Goal: Information Seeking & Learning: Learn about a topic

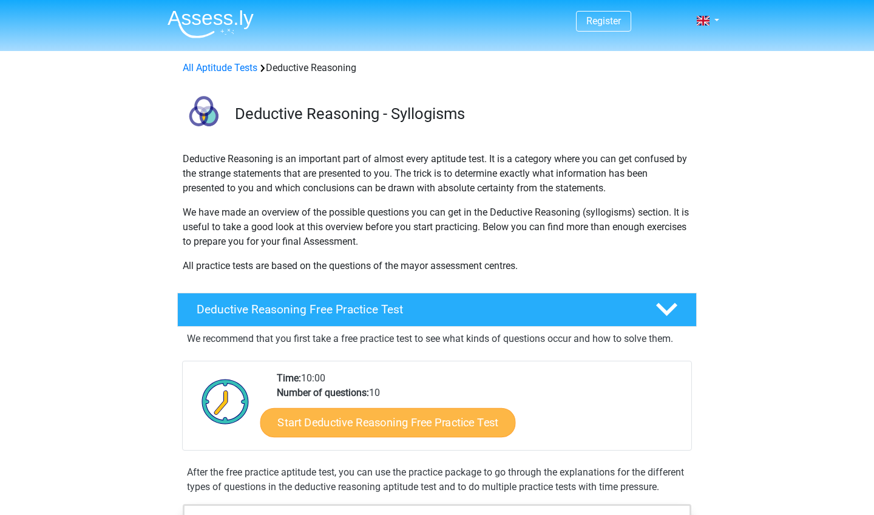
click at [419, 423] on link "Start Deductive Reasoning Free Practice Test" at bounding box center [387, 421] width 255 height 29
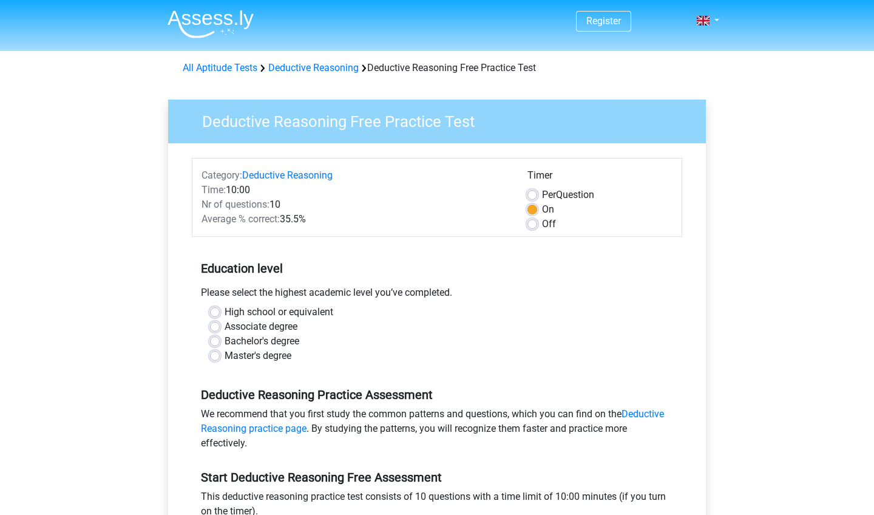
click at [224, 327] on label "Associate degree" at bounding box center [260, 326] width 73 height 15
click at [215, 327] on input "Associate degree" at bounding box center [215, 325] width 10 height 12
radio input "true"
click at [395, 365] on div "High school or equivalent Associate degree Bachelor's degree Master's degree" at bounding box center [437, 339] width 490 height 68
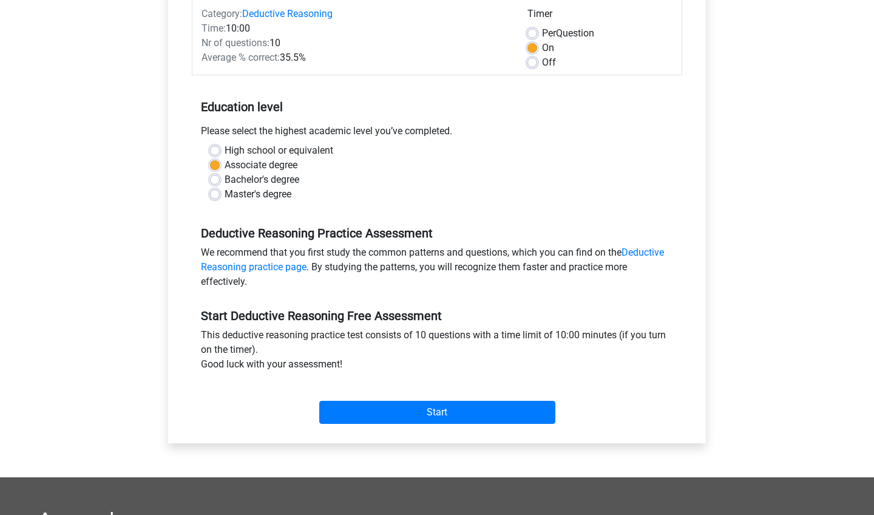
scroll to position [167, 0]
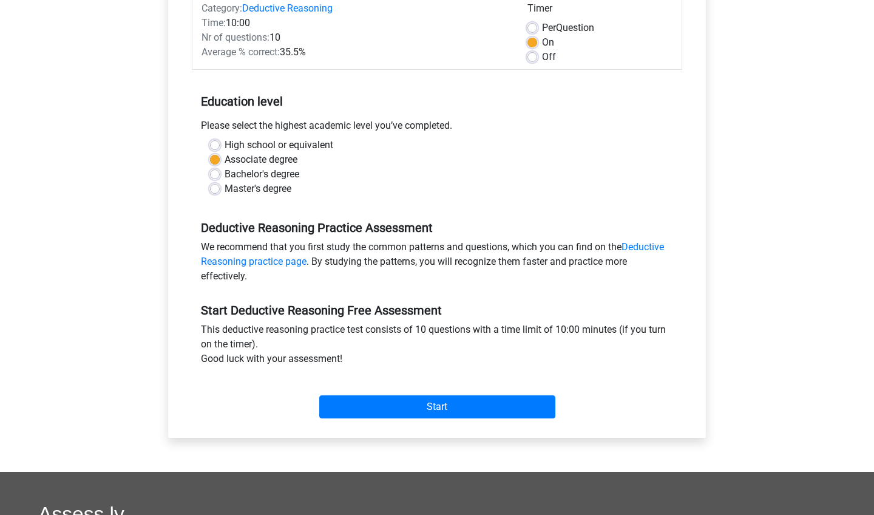
click at [633, 61] on div "Off" at bounding box center [599, 57] width 145 height 15
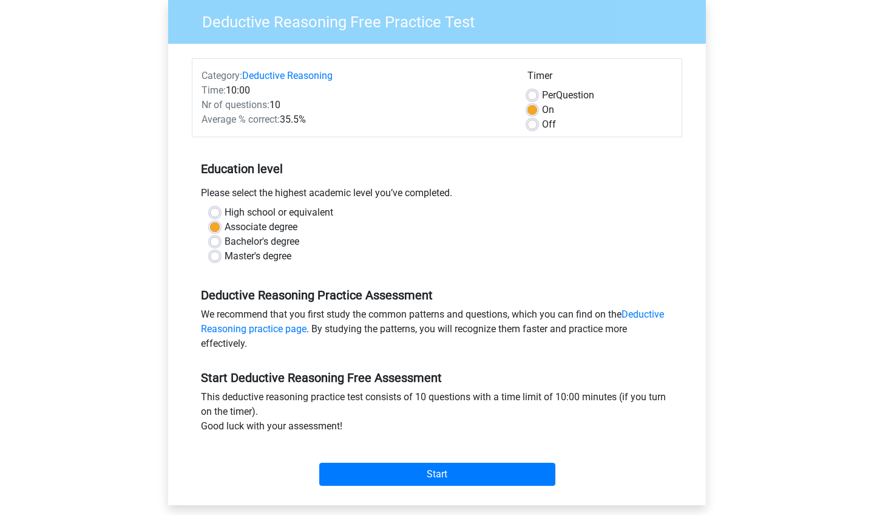
scroll to position [94, 0]
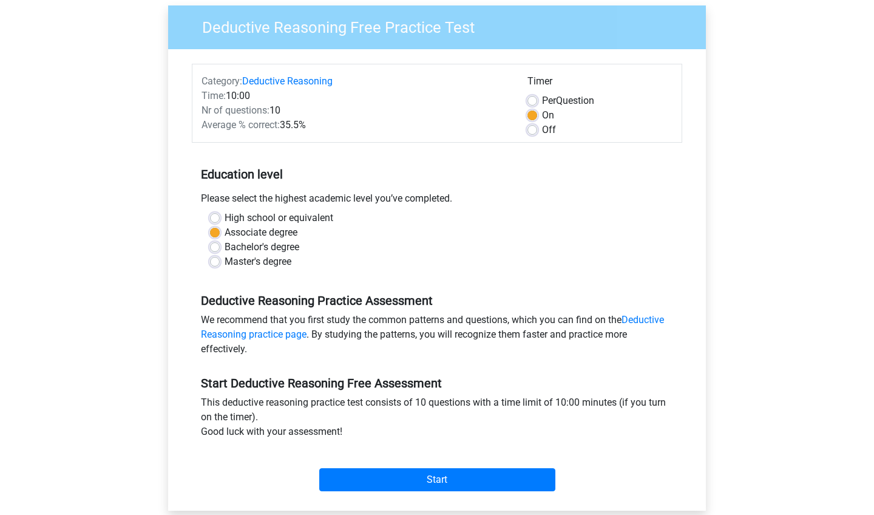
click at [542, 129] on label "Off" at bounding box center [549, 130] width 14 height 15
click at [535, 129] on input "Off" at bounding box center [532, 129] width 10 height 12
radio input "true"
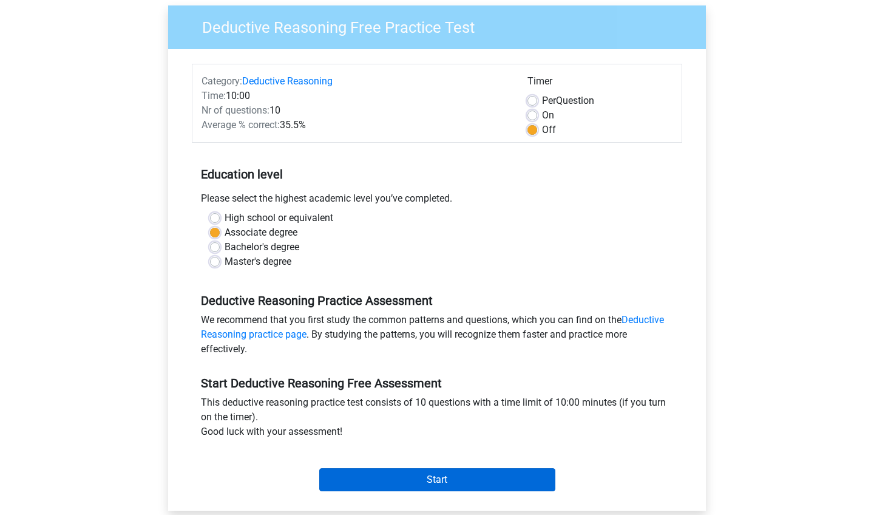
click at [426, 482] on input "Start" at bounding box center [437, 479] width 236 height 23
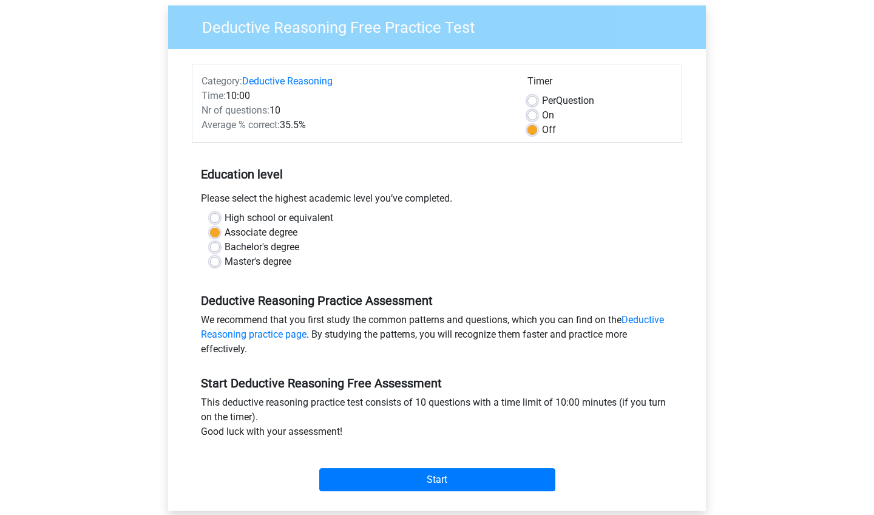
click at [795, 92] on div "Register Nederlands English" at bounding box center [437, 385] width 874 height 959
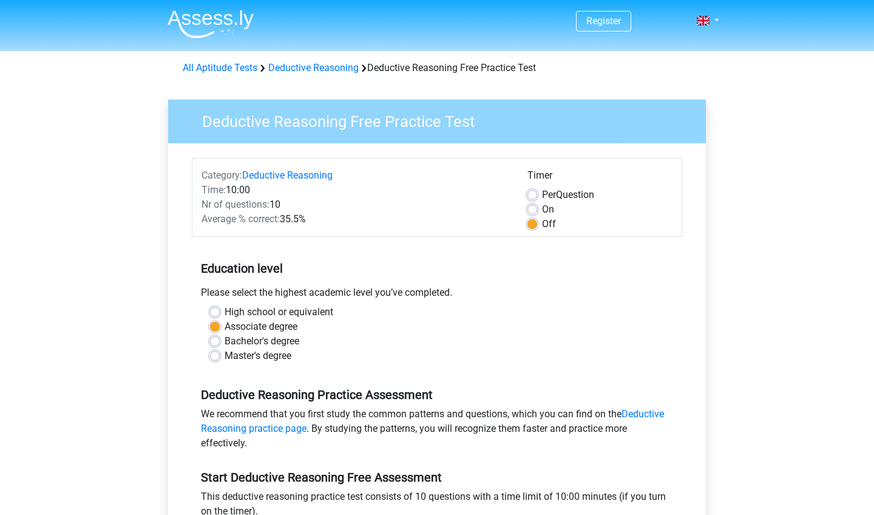
scroll to position [0, 0]
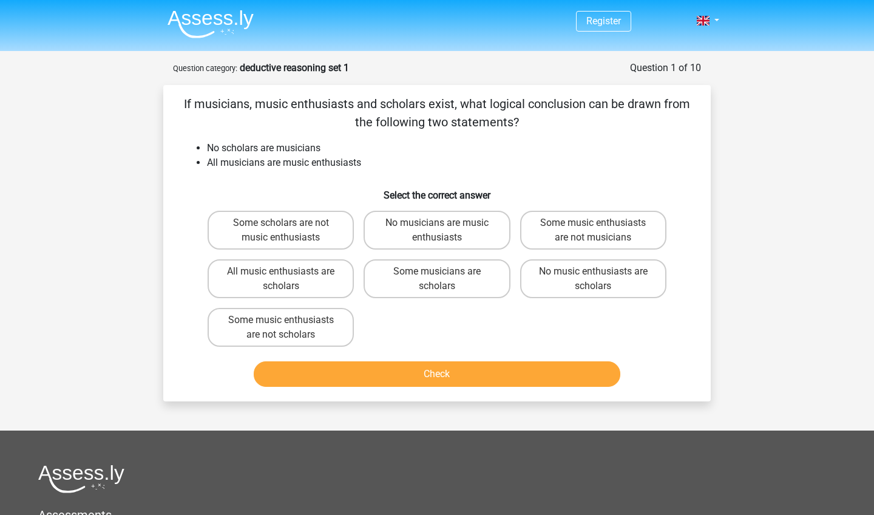
click at [288, 228] on input "Some scholars are not music enthusiasts" at bounding box center [285, 227] width 8 height 8
radio input "true"
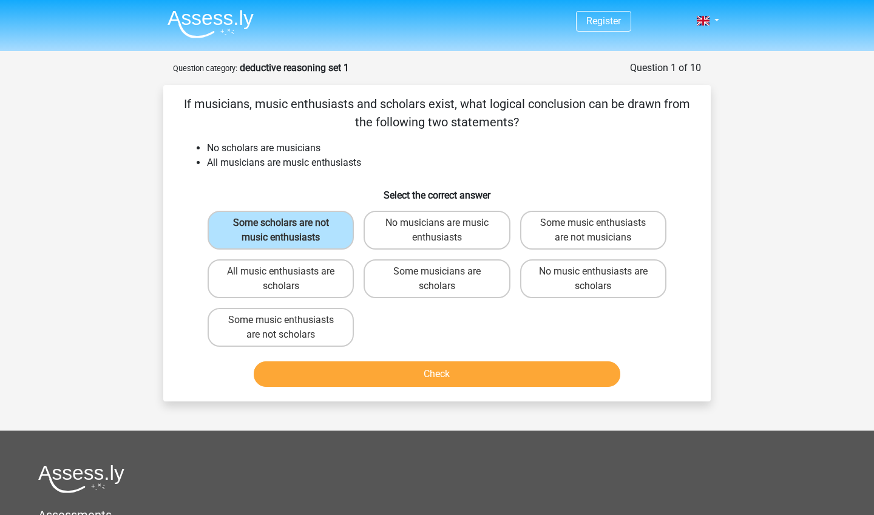
click at [416, 374] on button "Check" at bounding box center [437, 373] width 367 height 25
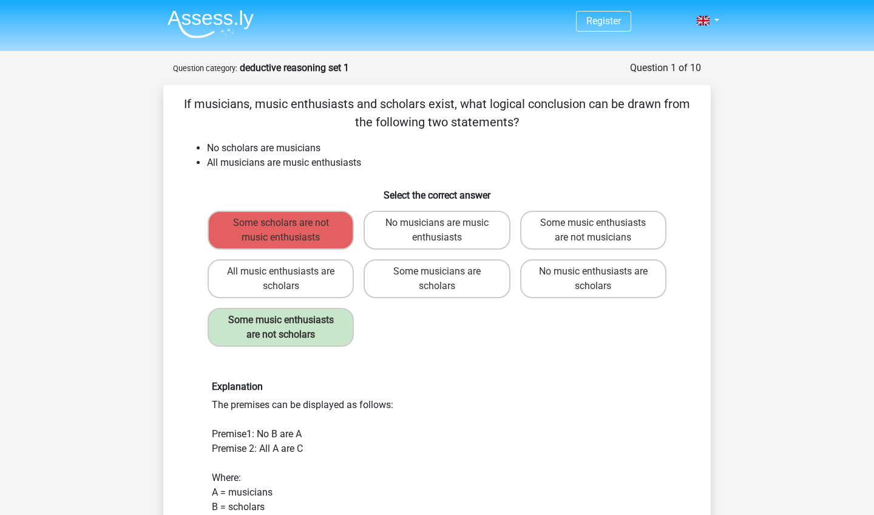
click at [485, 425] on div "Explanation The premises can be displayed as follows: Premise1: No B are A Prem…" at bounding box center [437, 490] width 468 height 220
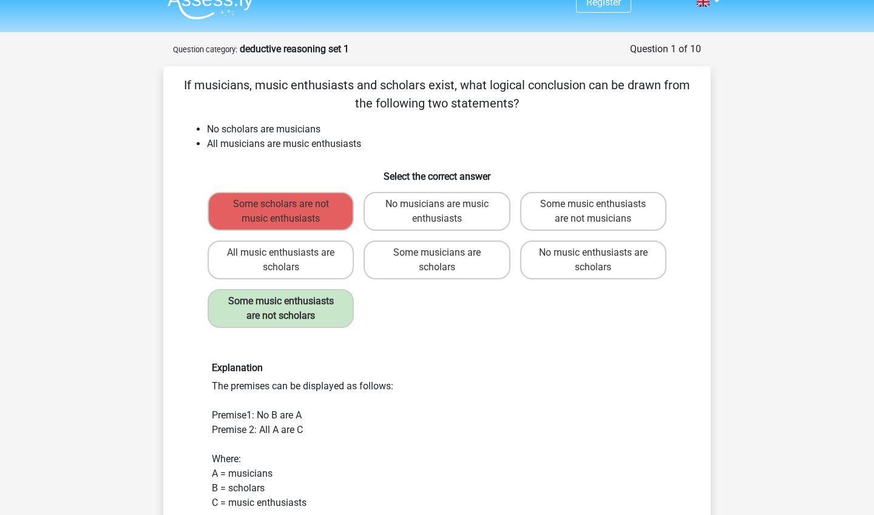
scroll to position [-1, 0]
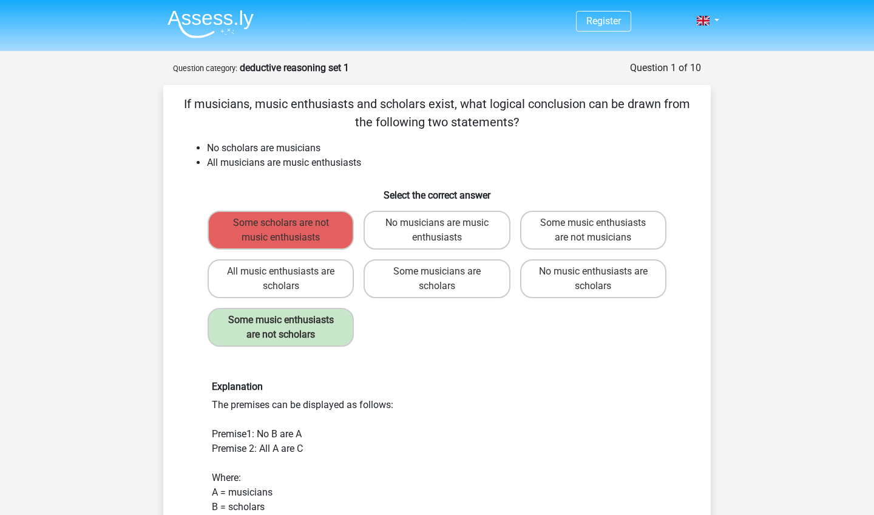
click at [520, 432] on div "Explanation The premises can be displayed as follows: Premise1: No B are A Prem…" at bounding box center [437, 490] width 468 height 220
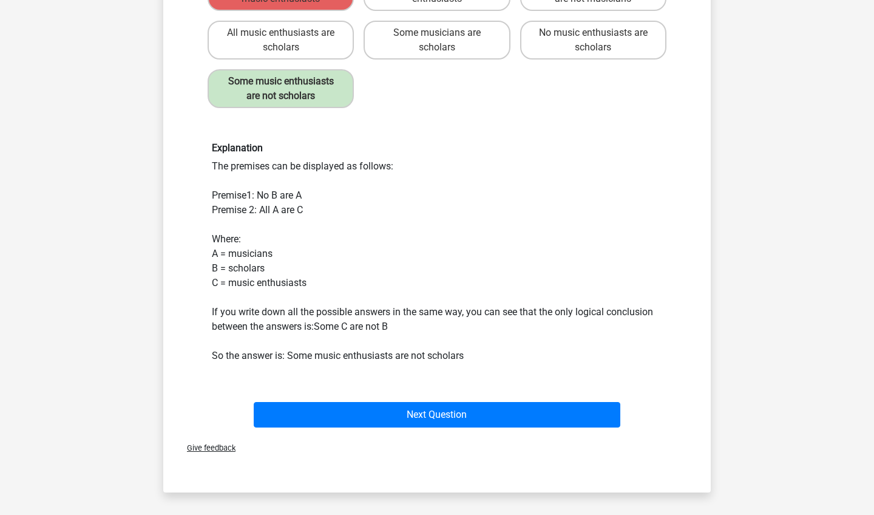
scroll to position [239, 0]
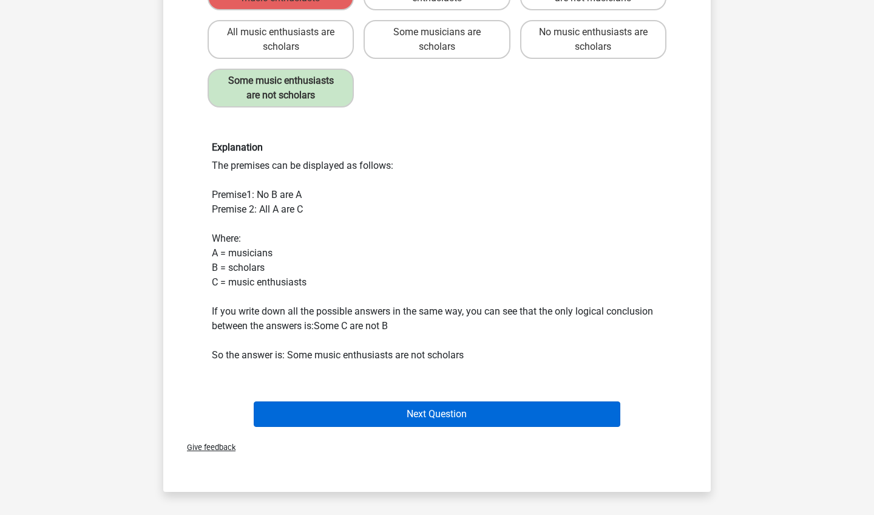
click at [444, 427] on button "Next Question" at bounding box center [437, 413] width 367 height 25
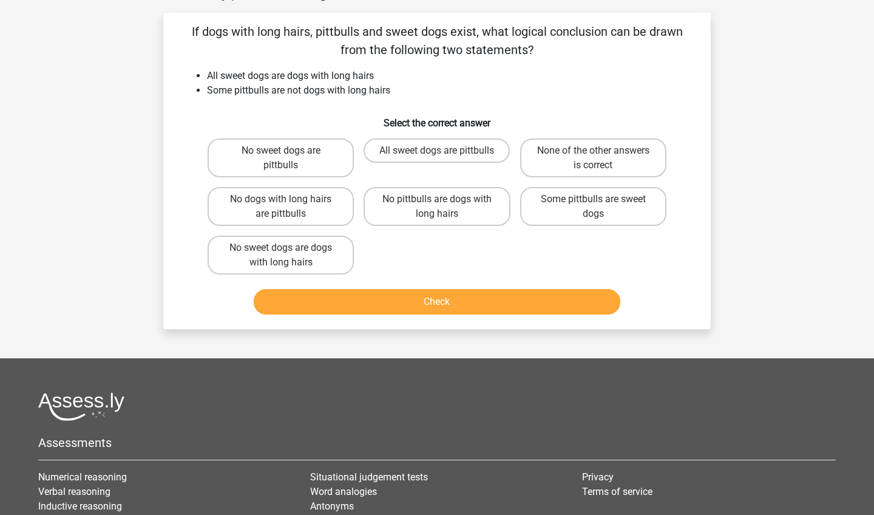
scroll to position [61, 0]
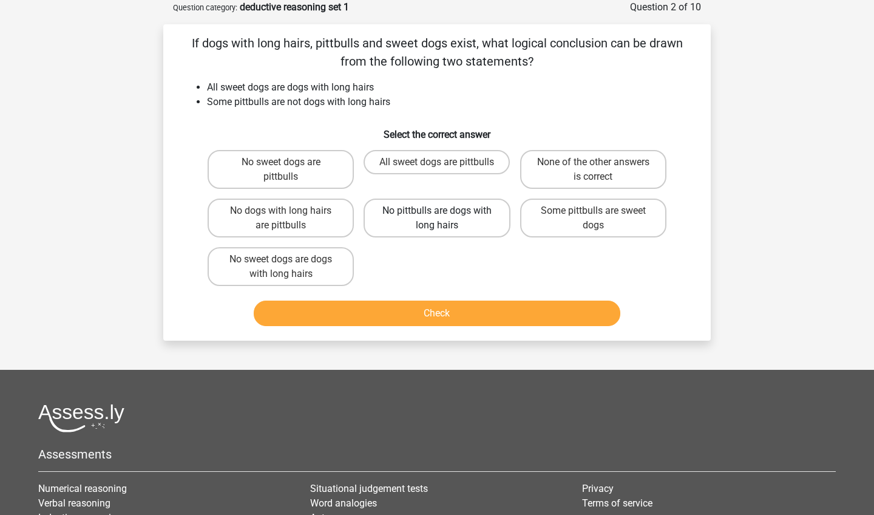
click at [441, 224] on label "No pittbulls are dogs with long hairs" at bounding box center [436, 217] width 146 height 39
click at [441, 218] on input "No pittbulls are dogs with long hairs" at bounding box center [441, 215] width 8 height 8
radio input "true"
click at [456, 317] on button "Check" at bounding box center [437, 312] width 367 height 25
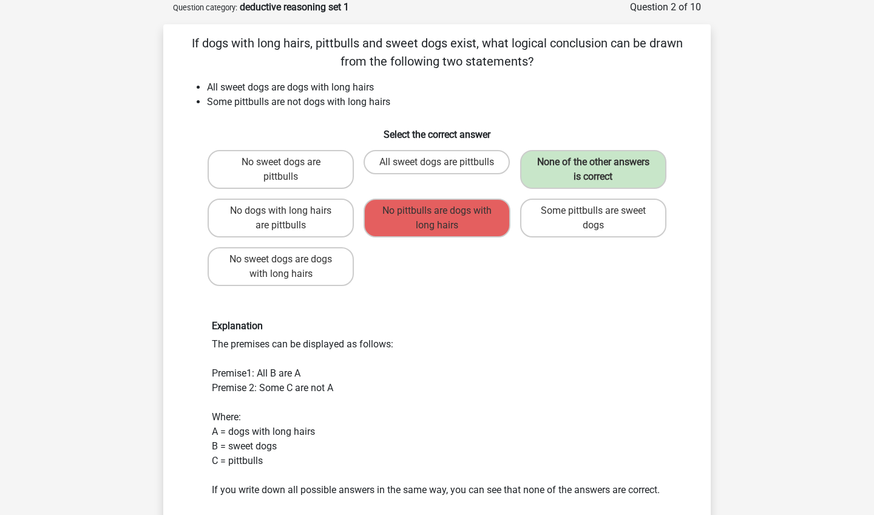
click at [524, 397] on div "Explanation The premises can be displayed as follows: Premise1: All B are A Pre…" at bounding box center [437, 408] width 468 height 177
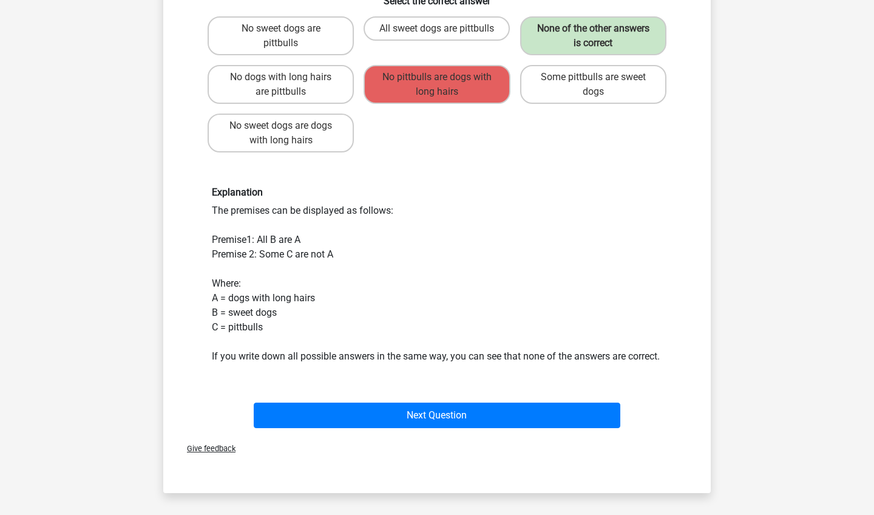
scroll to position [195, 0]
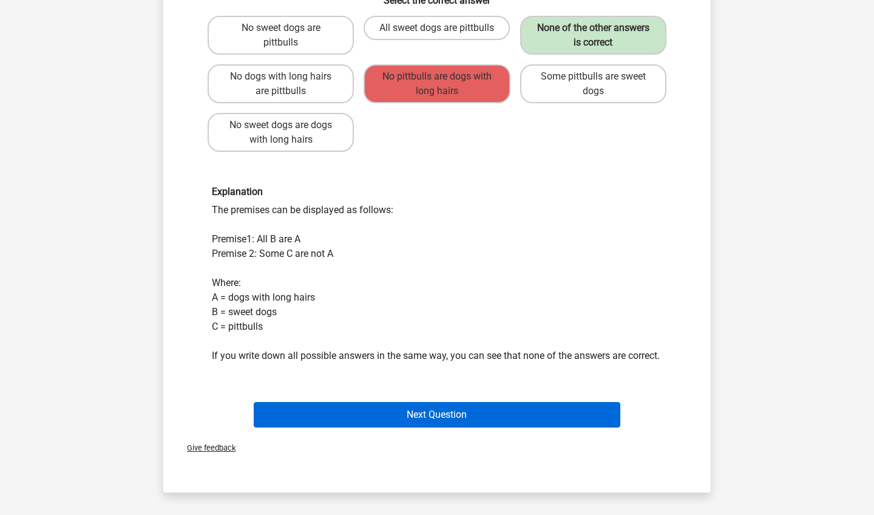
click at [437, 424] on button "Next Question" at bounding box center [437, 414] width 367 height 25
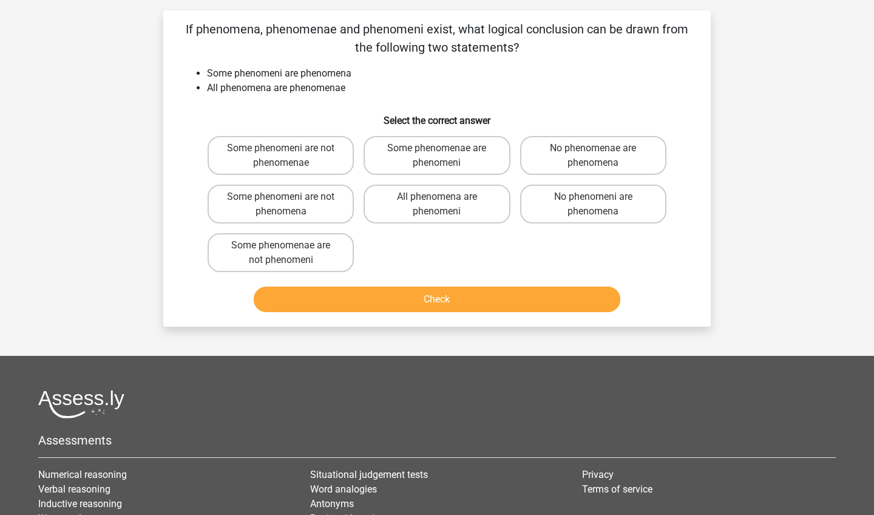
scroll to position [61, 0]
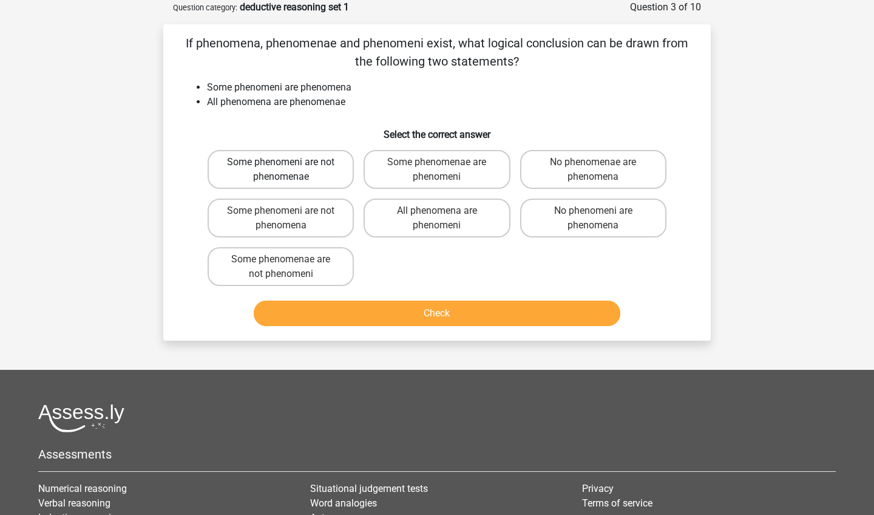
click at [308, 163] on label "Some phenomeni are not phenomenae" at bounding box center [281, 169] width 146 height 39
click at [289, 163] on input "Some phenomeni are not phenomenae" at bounding box center [285, 166] width 8 height 8
radio input "true"
click at [472, 315] on button "Check" at bounding box center [437, 312] width 367 height 25
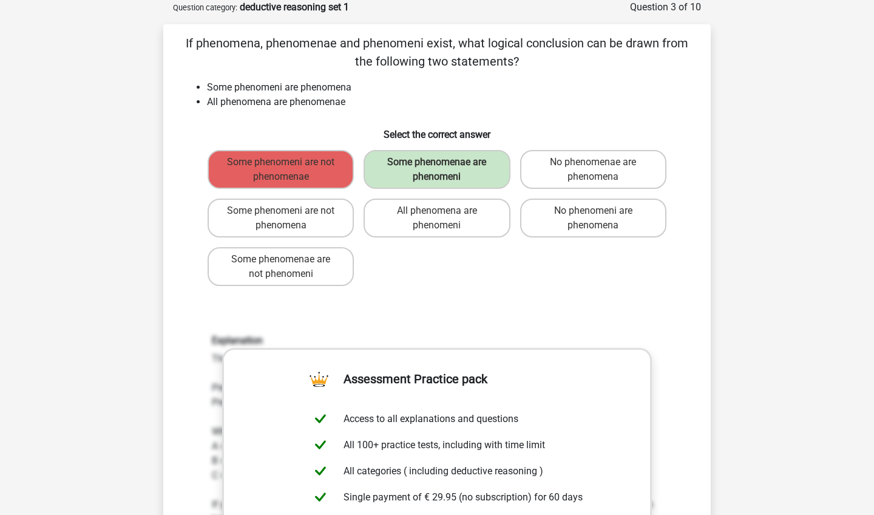
click at [561, 323] on div "Explanation The premises can be displayed as follows: Premise1: Some B are A Pr…" at bounding box center [437, 493] width 508 height 376
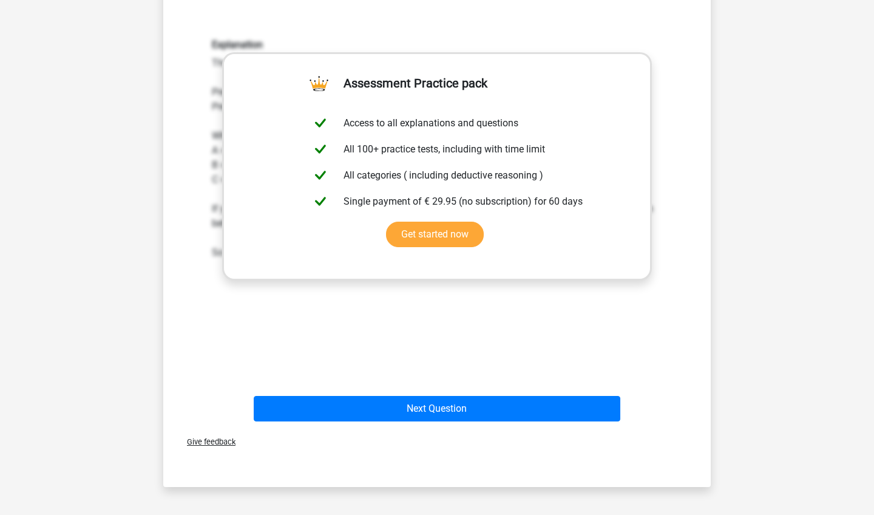
scroll to position [358, 0]
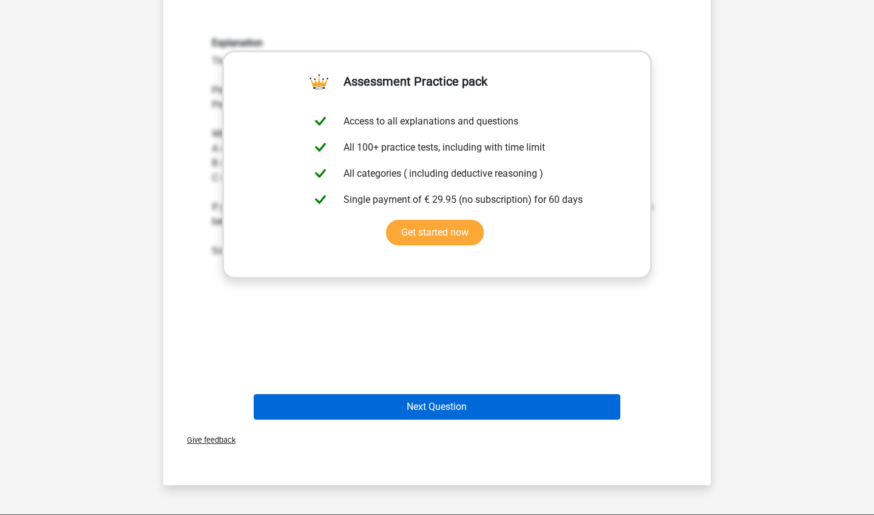
click at [441, 408] on button "Next Question" at bounding box center [437, 406] width 367 height 25
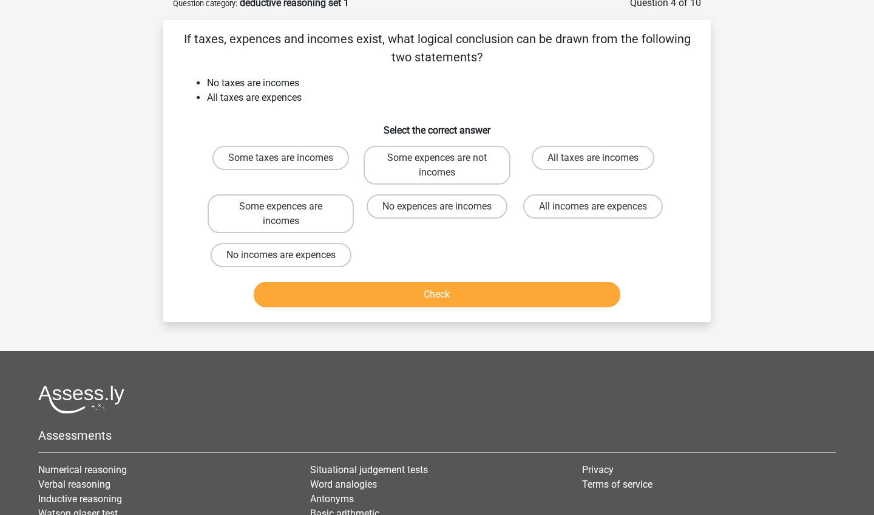
scroll to position [61, 0]
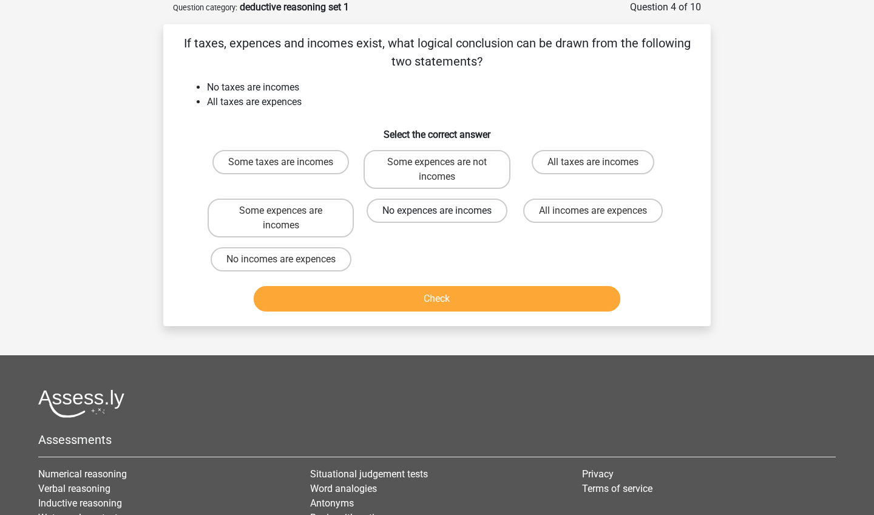
click at [455, 210] on label "No expences are incomes" at bounding box center [436, 210] width 141 height 24
click at [445, 211] on input "No expences are incomes" at bounding box center [441, 215] width 8 height 8
radio input "true"
click at [445, 298] on button "Check" at bounding box center [437, 298] width 367 height 25
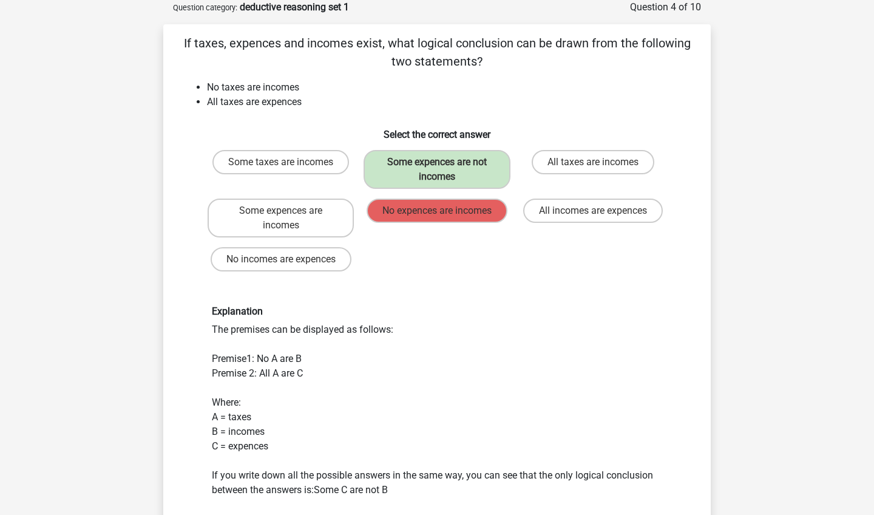
click at [570, 403] on div "Explanation The premises can be displayed as follows: Premise1: No A are B Prem…" at bounding box center [437, 415] width 468 height 220
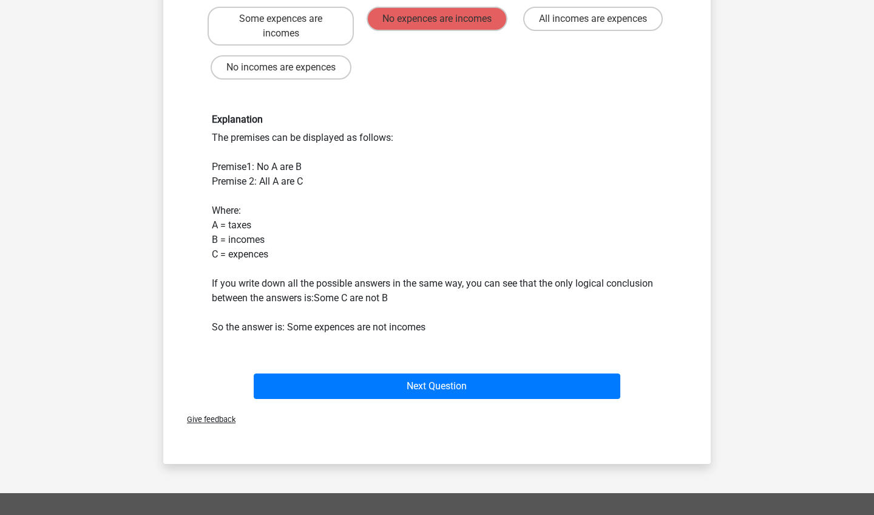
scroll to position [256, 0]
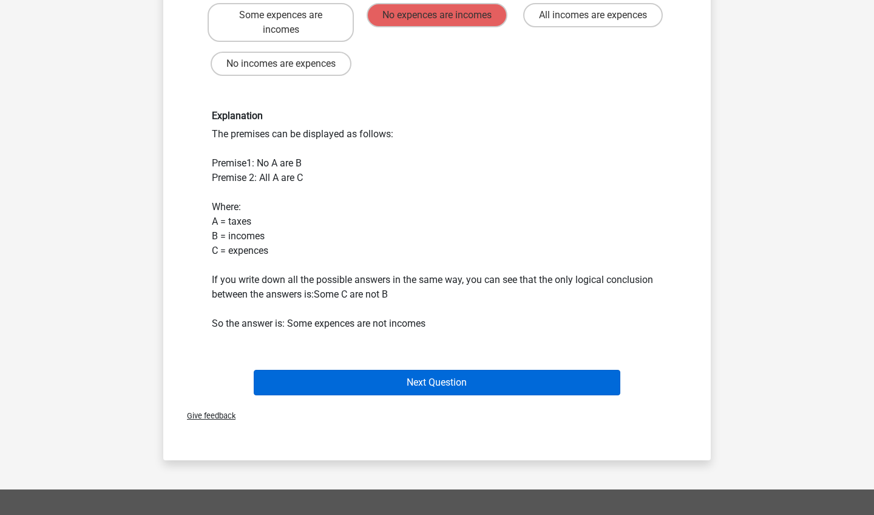
click at [439, 386] on button "Next Question" at bounding box center [437, 382] width 367 height 25
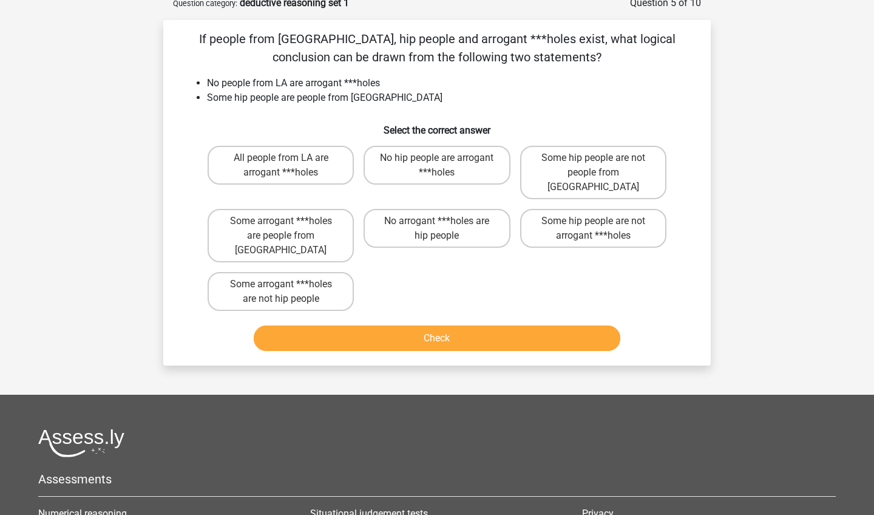
scroll to position [61, 0]
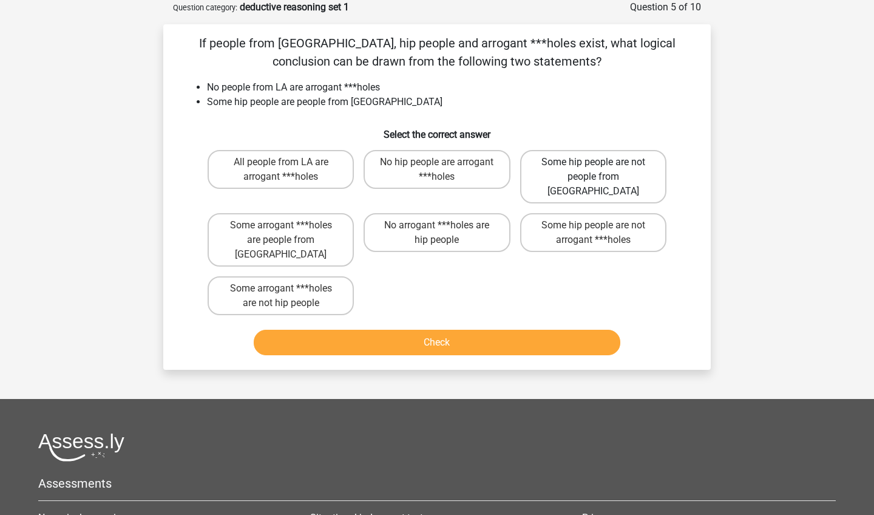
click at [586, 171] on label "Some hip people are not people from LA" at bounding box center [593, 176] width 146 height 53
click at [593, 170] on input "Some hip people are not people from LA" at bounding box center [597, 166] width 8 height 8
radio input "true"
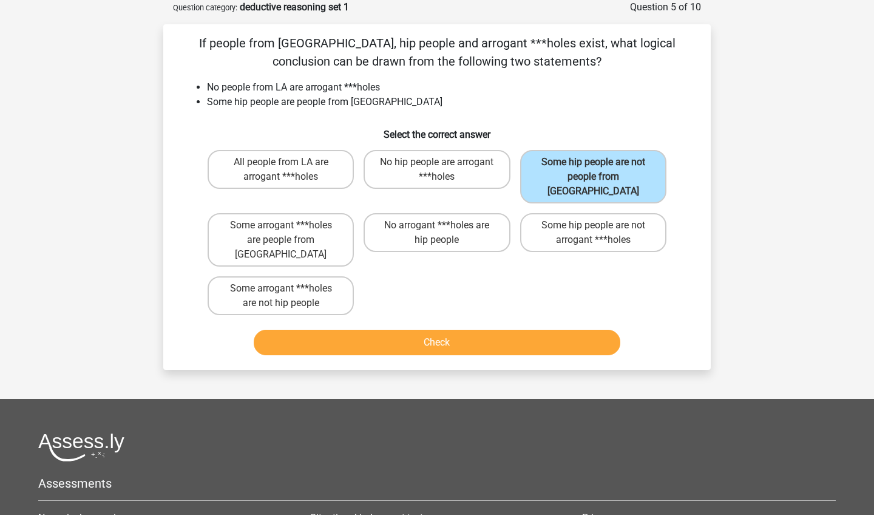
click at [453, 329] on button "Check" at bounding box center [437, 341] width 367 height 25
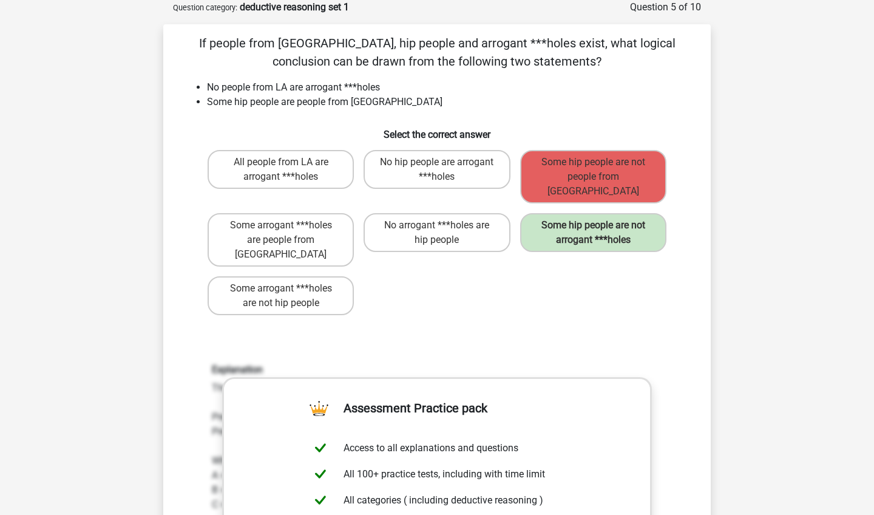
click at [607, 334] on div "Explanation The premises can be displayed as follows: Premise1: No A are B Prem…" at bounding box center [437, 522] width 508 height 376
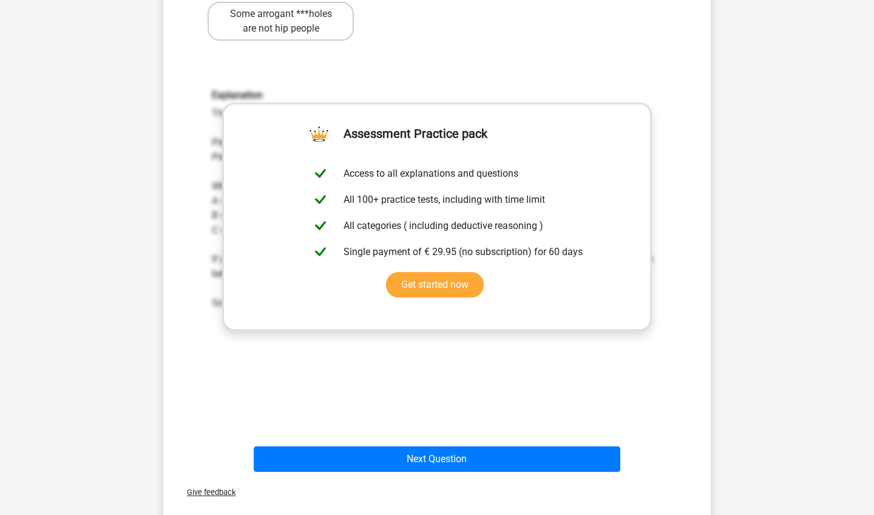
scroll to position [339, 0]
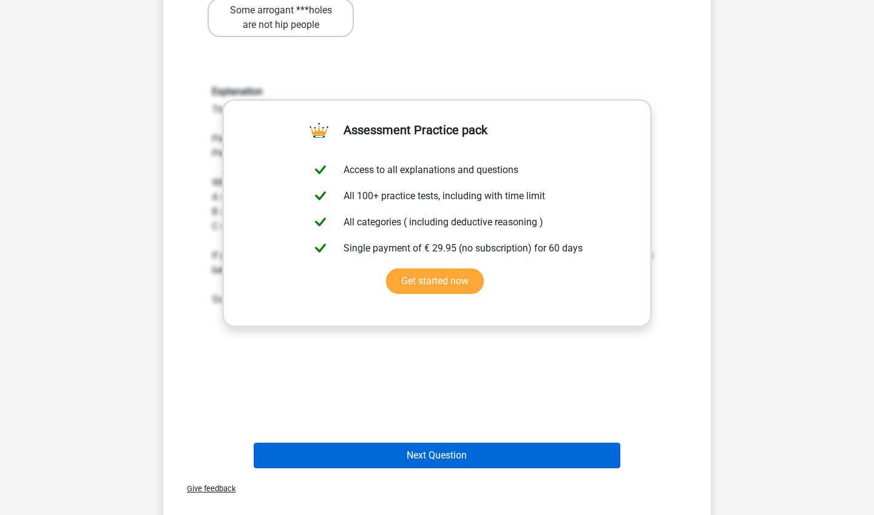
click at [419, 442] on button "Next Question" at bounding box center [437, 454] width 367 height 25
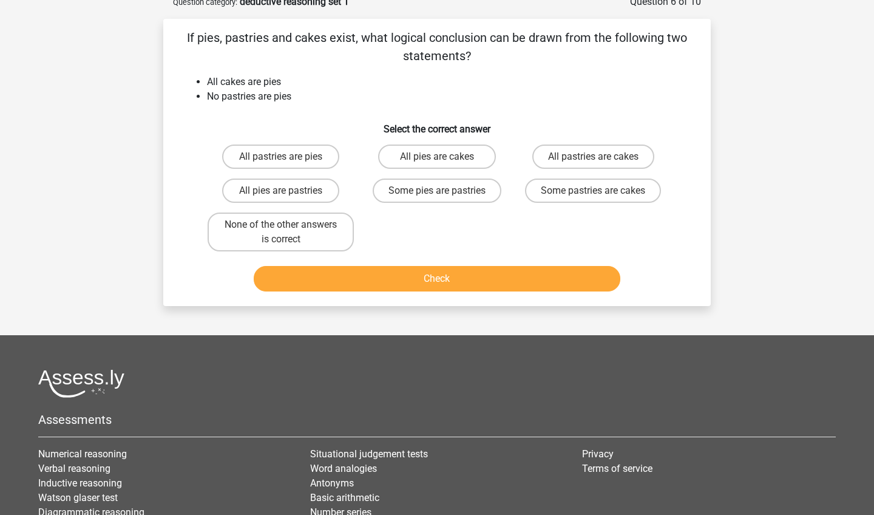
scroll to position [61, 0]
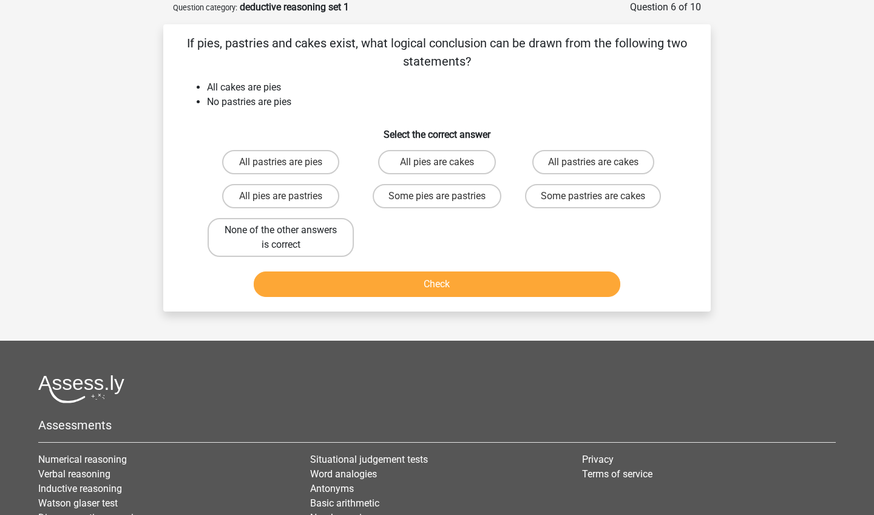
click at [309, 229] on label "None of the other answers is correct" at bounding box center [281, 237] width 146 height 39
click at [289, 230] on input "None of the other answers is correct" at bounding box center [285, 234] width 8 height 8
radio input "true"
click at [427, 285] on button "Check" at bounding box center [437, 283] width 367 height 25
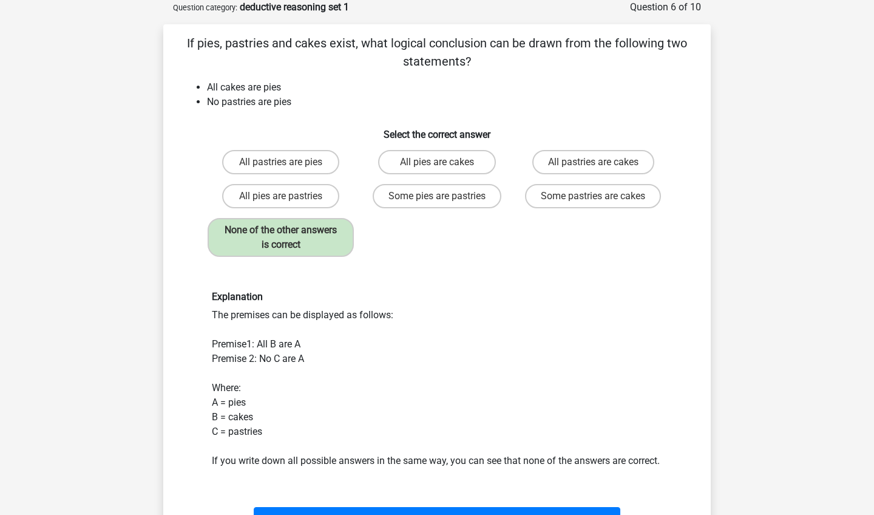
click at [550, 329] on div "Explanation The premises can be displayed as follows: Premise1: All B are A Pre…" at bounding box center [437, 379] width 468 height 177
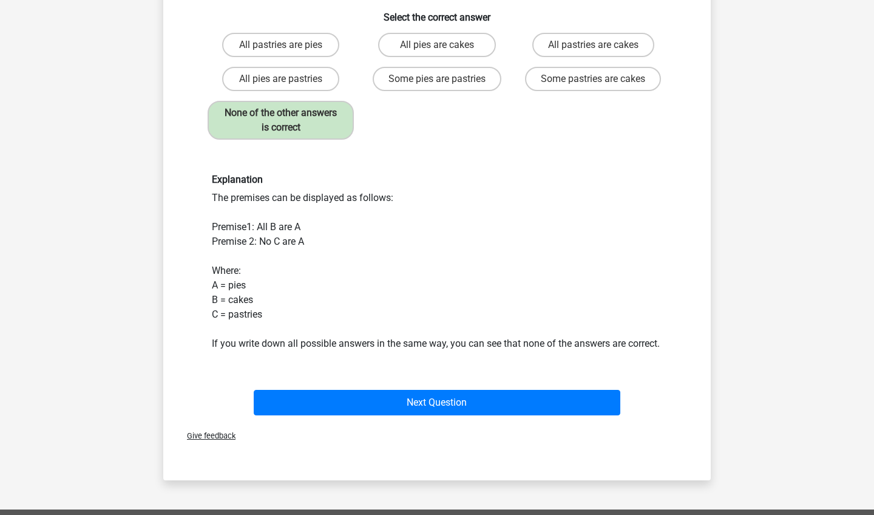
scroll to position [178, 0]
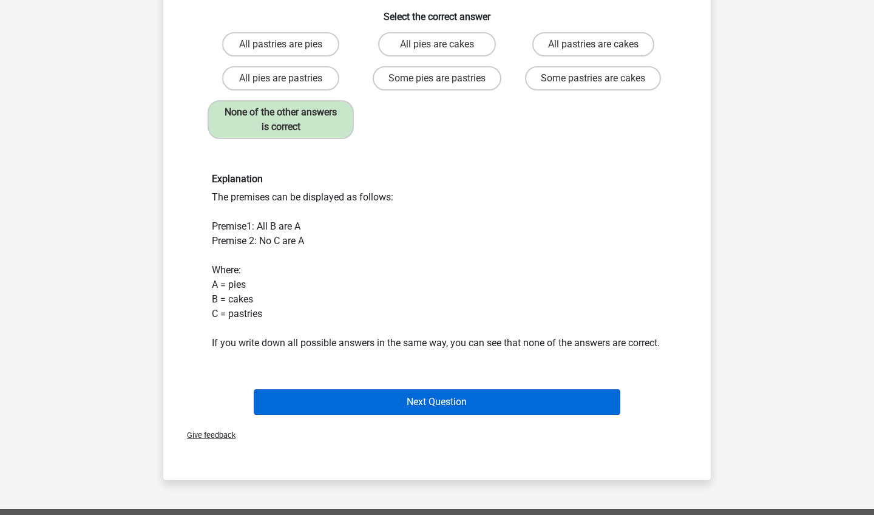
click at [437, 410] on button "Next Question" at bounding box center [437, 401] width 367 height 25
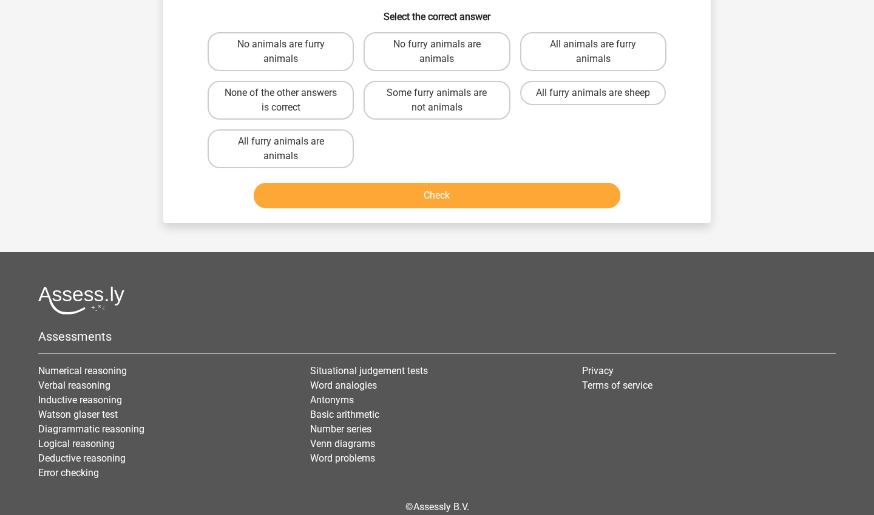
scroll to position [61, 0]
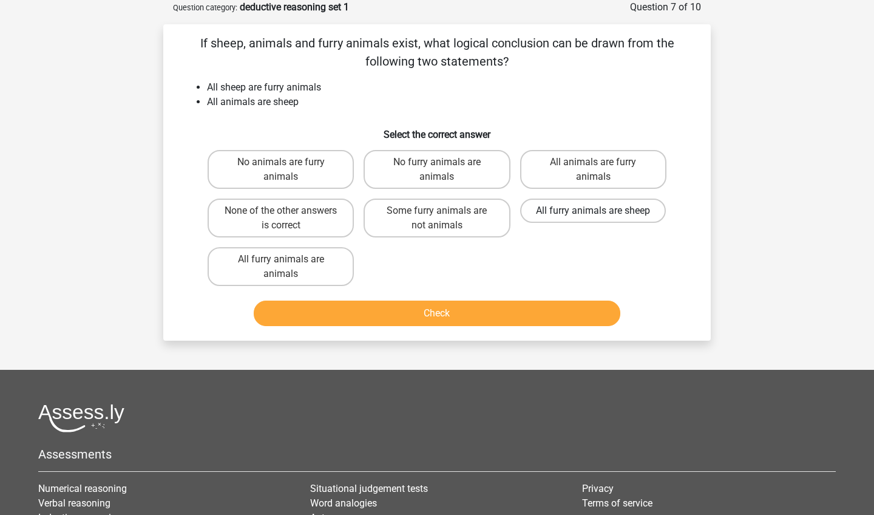
click at [587, 215] on label "All furry animals are sheep" at bounding box center [593, 210] width 146 height 24
click at [593, 215] on input "All furry animals are sheep" at bounding box center [597, 215] width 8 height 8
radio input "true"
click at [458, 316] on button "Check" at bounding box center [437, 312] width 367 height 25
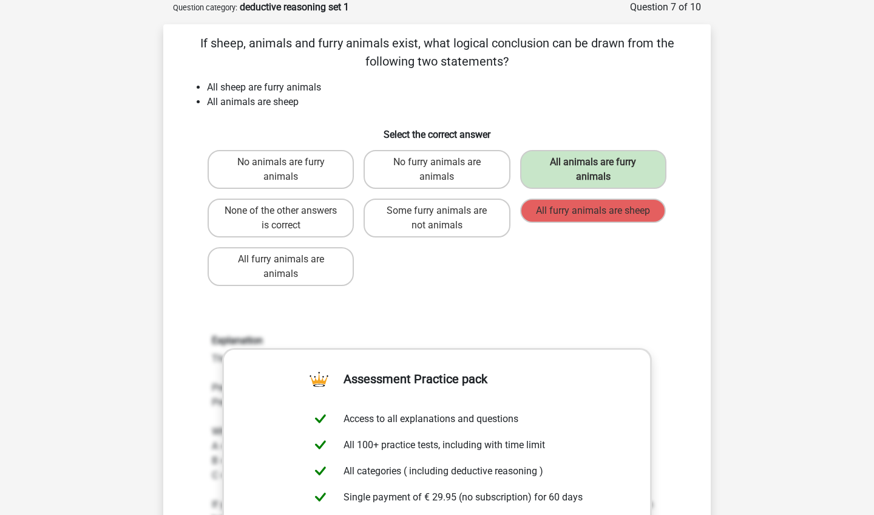
click at [572, 278] on div "No animals are furry animals No furry animals are animals All animals are furry…" at bounding box center [437, 218] width 468 height 146
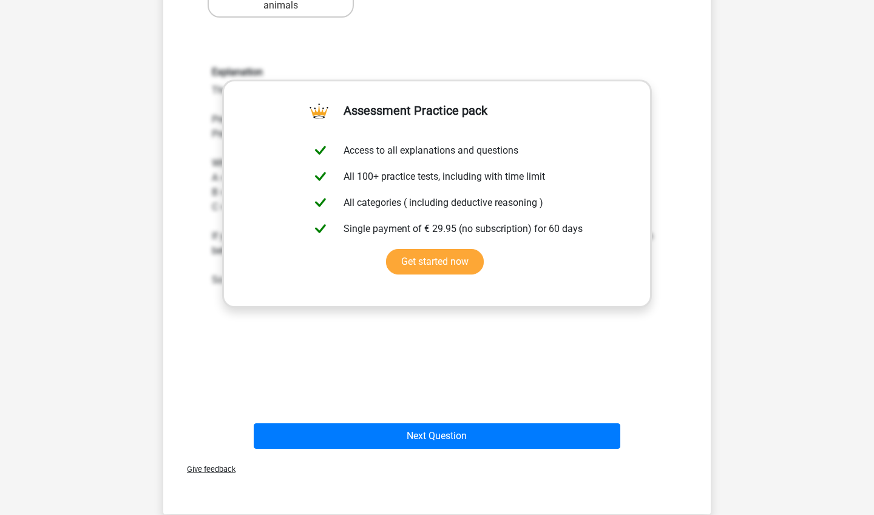
scroll to position [334, 0]
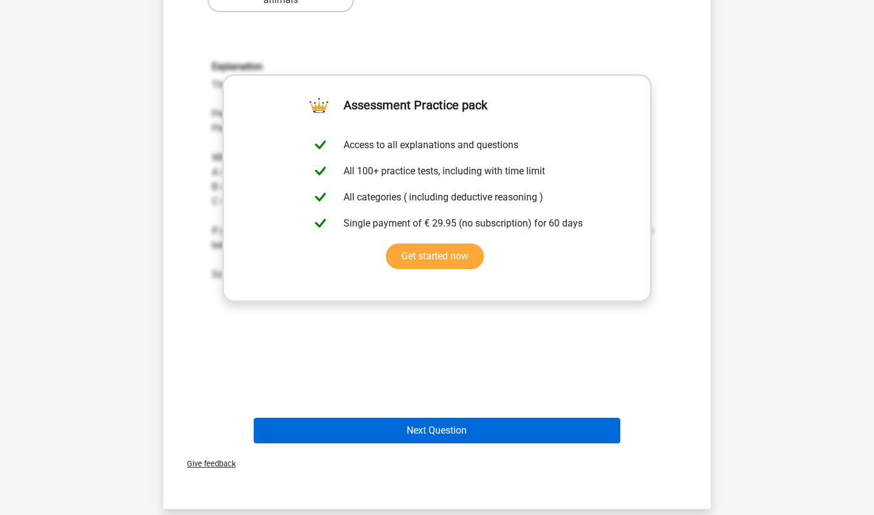
click at [416, 438] on button "Next Question" at bounding box center [437, 429] width 367 height 25
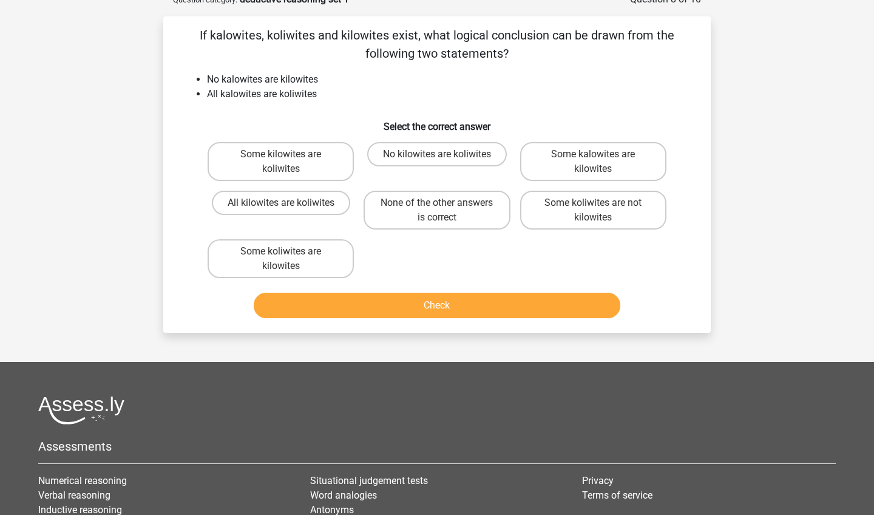
scroll to position [61, 0]
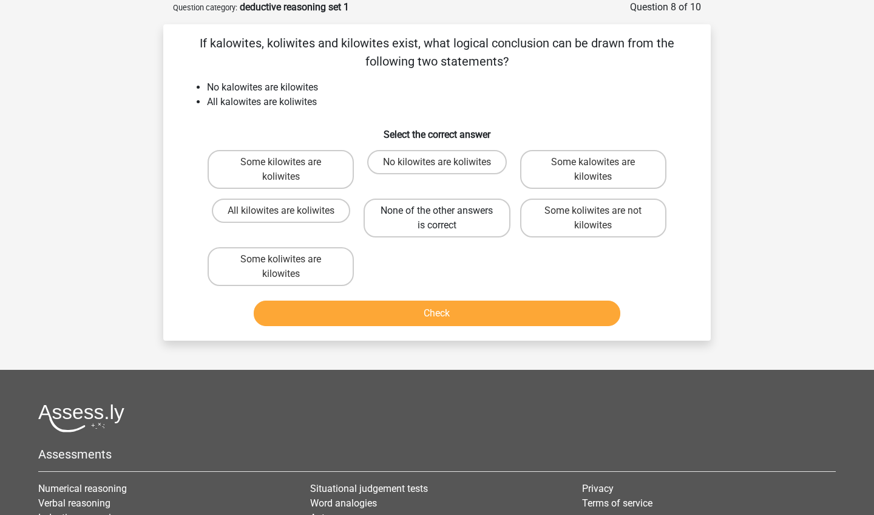
click at [438, 219] on label "None of the other answers is correct" at bounding box center [436, 217] width 146 height 39
click at [438, 218] on input "None of the other answers is correct" at bounding box center [441, 215] width 8 height 8
radio input "true"
click at [430, 315] on button "Check" at bounding box center [437, 312] width 367 height 25
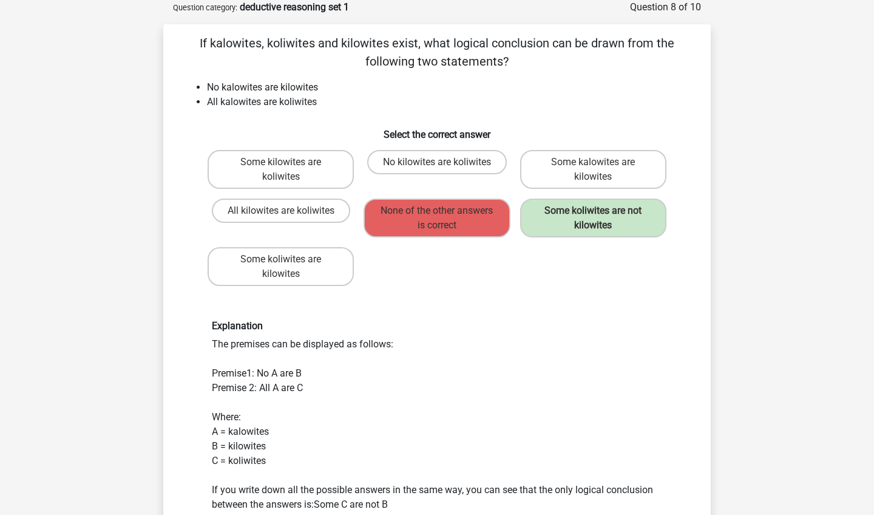
click at [498, 396] on div "Explanation The premises can be displayed as follows: Premise1: No A are B Prem…" at bounding box center [437, 430] width 468 height 220
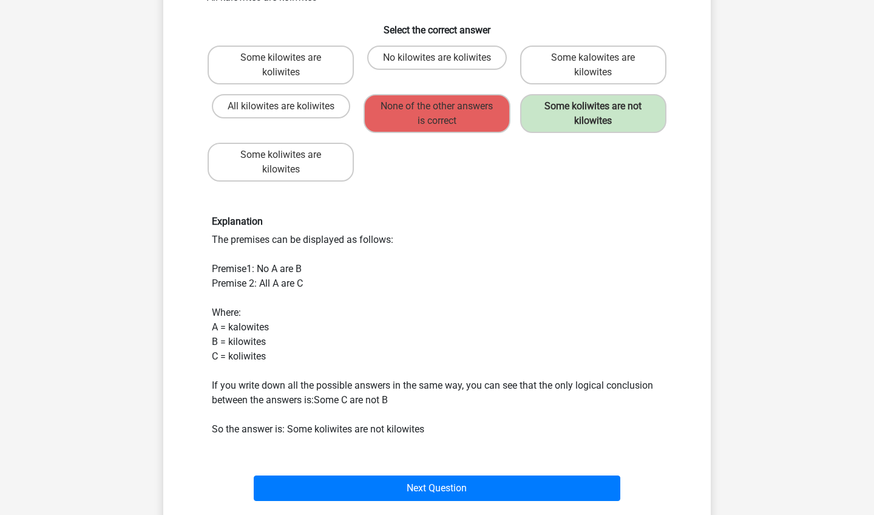
scroll to position [166, 0]
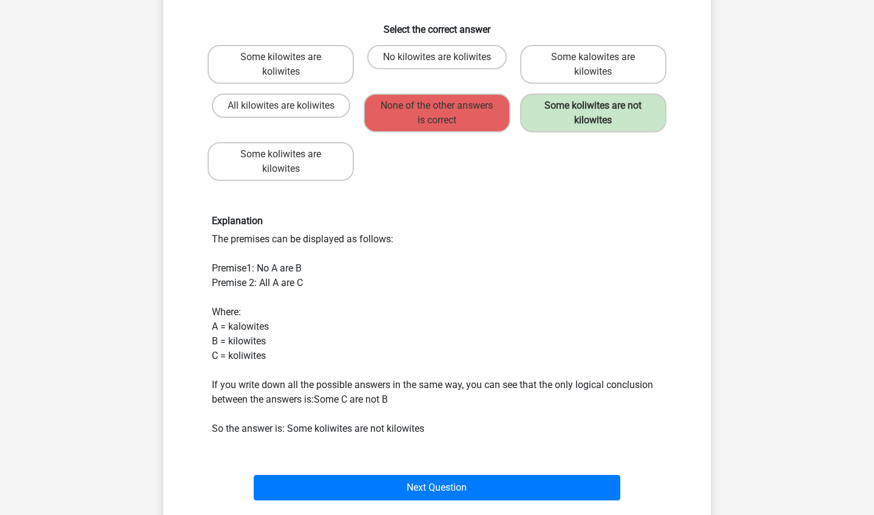
click at [532, 262] on div "Explanation The premises can be displayed as follows: Premise1: No A are B Prem…" at bounding box center [437, 325] width 468 height 220
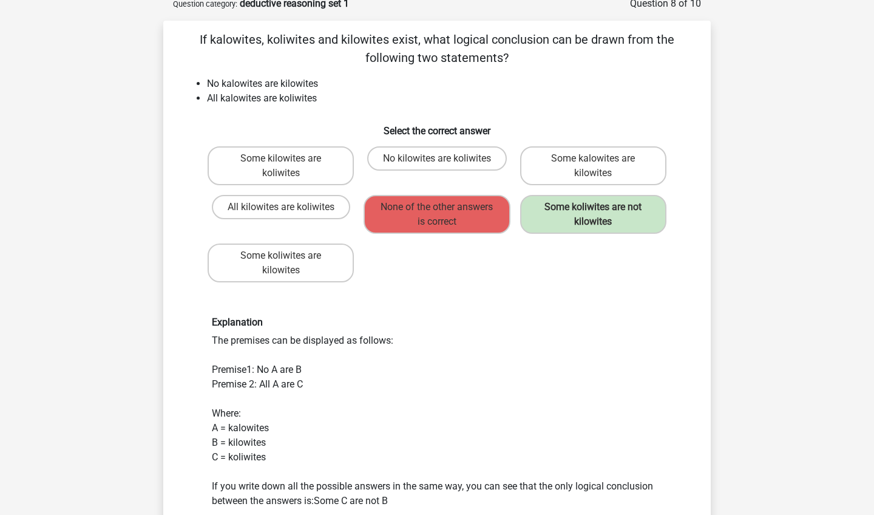
scroll to position [62, 0]
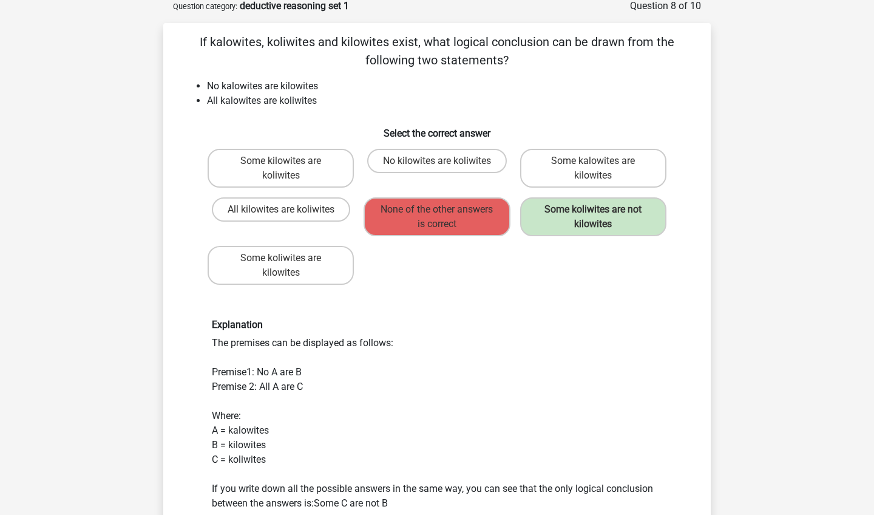
click at [536, 364] on div "Explanation The premises can be displayed as follows: Premise1: No A are B Prem…" at bounding box center [437, 429] width 468 height 220
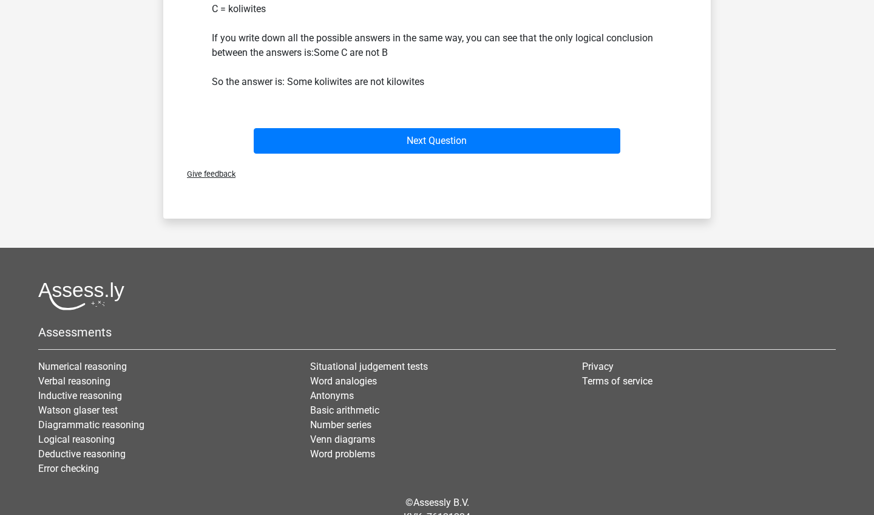
scroll to position [515, 0]
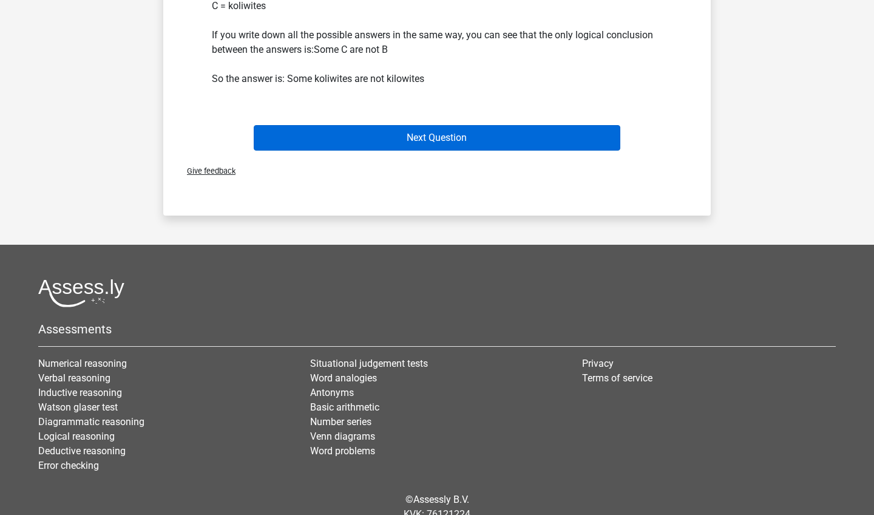
click at [453, 129] on button "Next Question" at bounding box center [437, 137] width 367 height 25
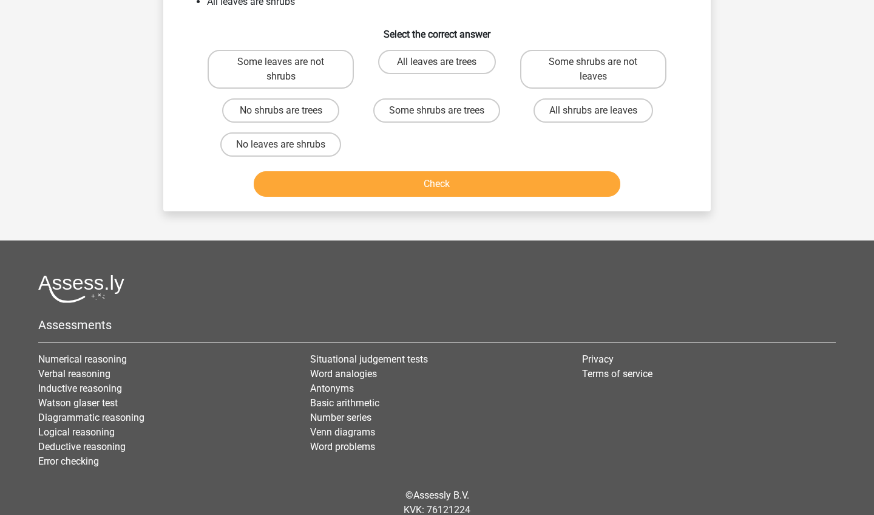
scroll to position [61, 0]
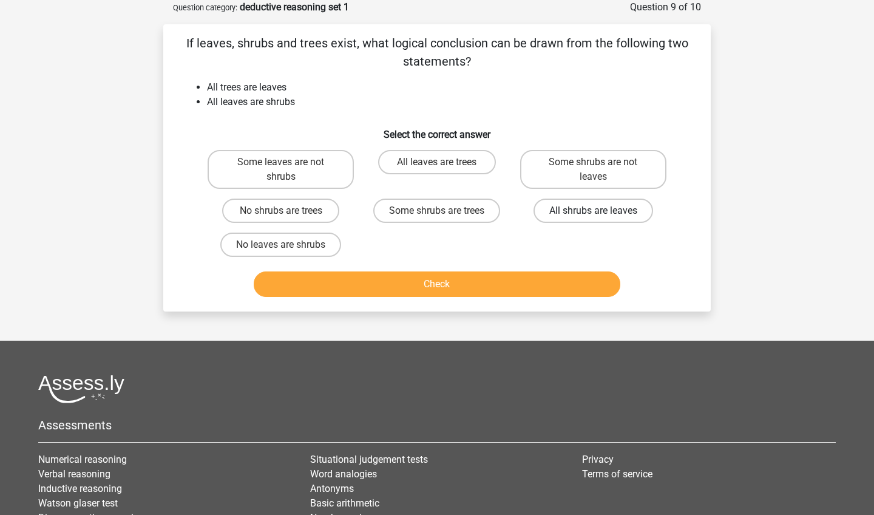
click at [602, 206] on label "All shrubs are leaves" at bounding box center [593, 210] width 120 height 24
click at [601, 211] on input "All shrubs are leaves" at bounding box center [597, 215] width 8 height 8
radio input "true"
click at [452, 282] on button "Check" at bounding box center [437, 283] width 367 height 25
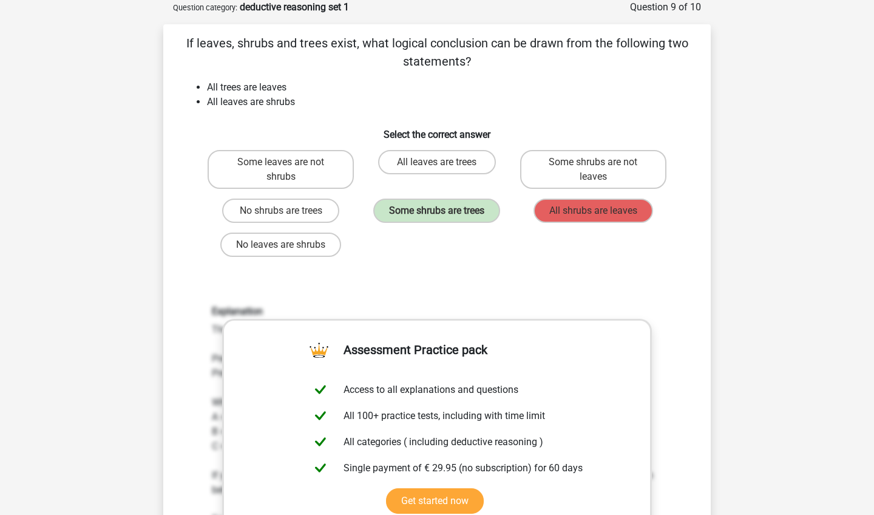
click at [572, 275] on div "If leaves, shrubs and trees exist, what logical conclusion can be drawn from th…" at bounding box center [437, 363] width 538 height 658
click at [624, 309] on h6 "Explanation" at bounding box center [437, 311] width 450 height 12
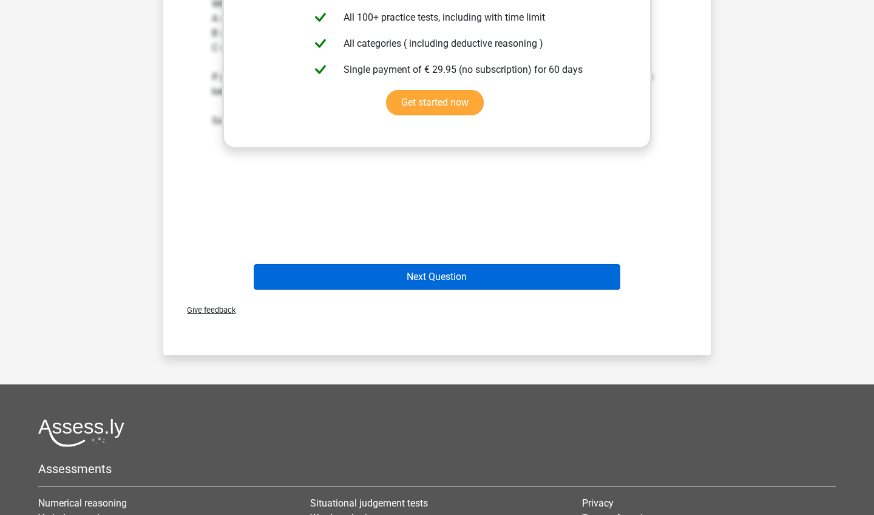
click at [419, 268] on button "Next Question" at bounding box center [437, 276] width 367 height 25
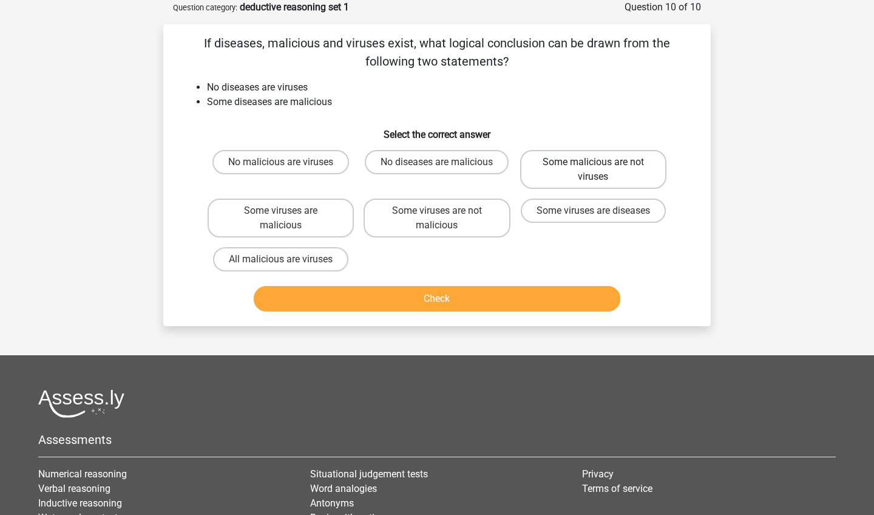
click at [592, 172] on label "Some malicious are not viruses" at bounding box center [593, 169] width 146 height 39
click at [593, 170] on input "Some malicious are not viruses" at bounding box center [597, 166] width 8 height 8
radio input "true"
click at [430, 302] on button "Check" at bounding box center [437, 298] width 367 height 25
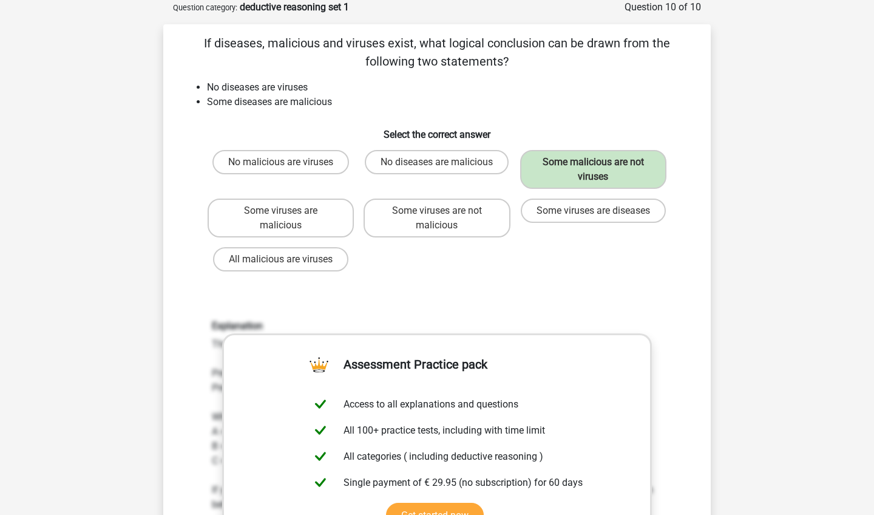
click at [628, 297] on div "Explanation The premises can be displayed as follows: Premise1: No A are B Prem…" at bounding box center [437, 479] width 508 height 376
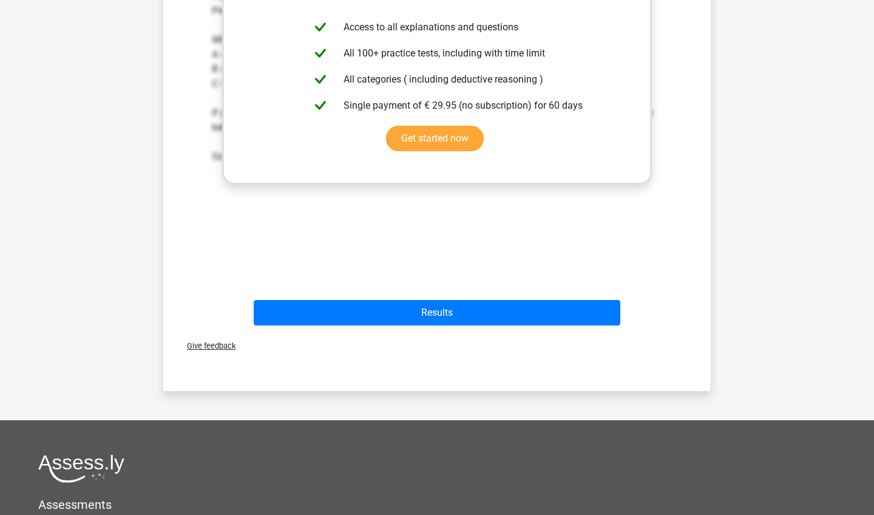
scroll to position [451, 0]
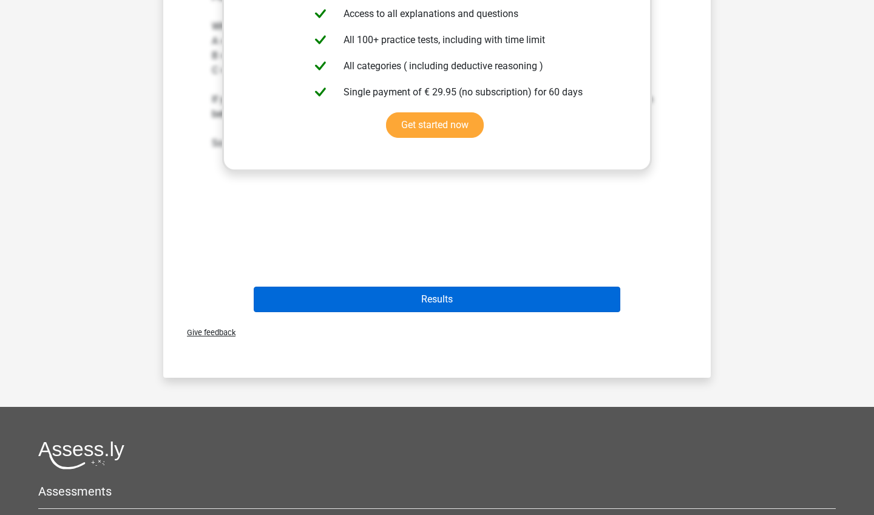
click at [459, 308] on button "Results" at bounding box center [437, 298] width 367 height 25
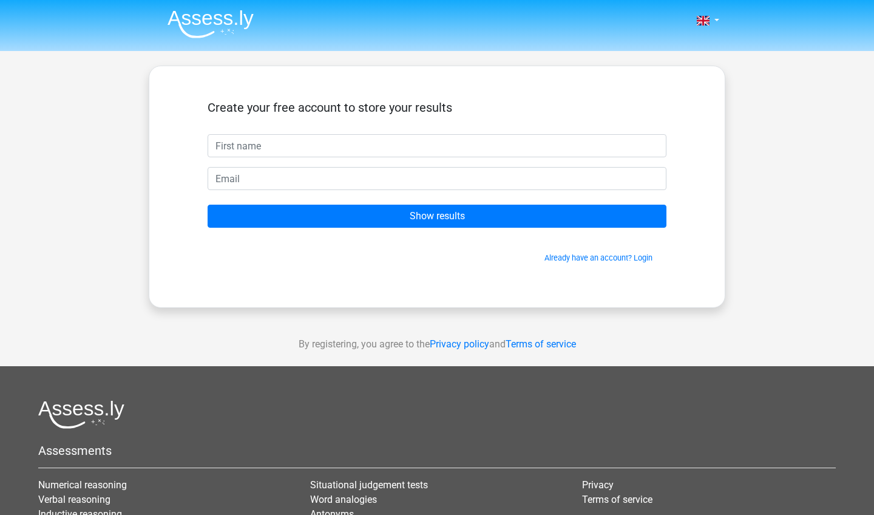
click at [87, 206] on div "Nederlands English" at bounding box center [437, 343] width 874 height 686
